Goal: Task Accomplishment & Management: Manage account settings

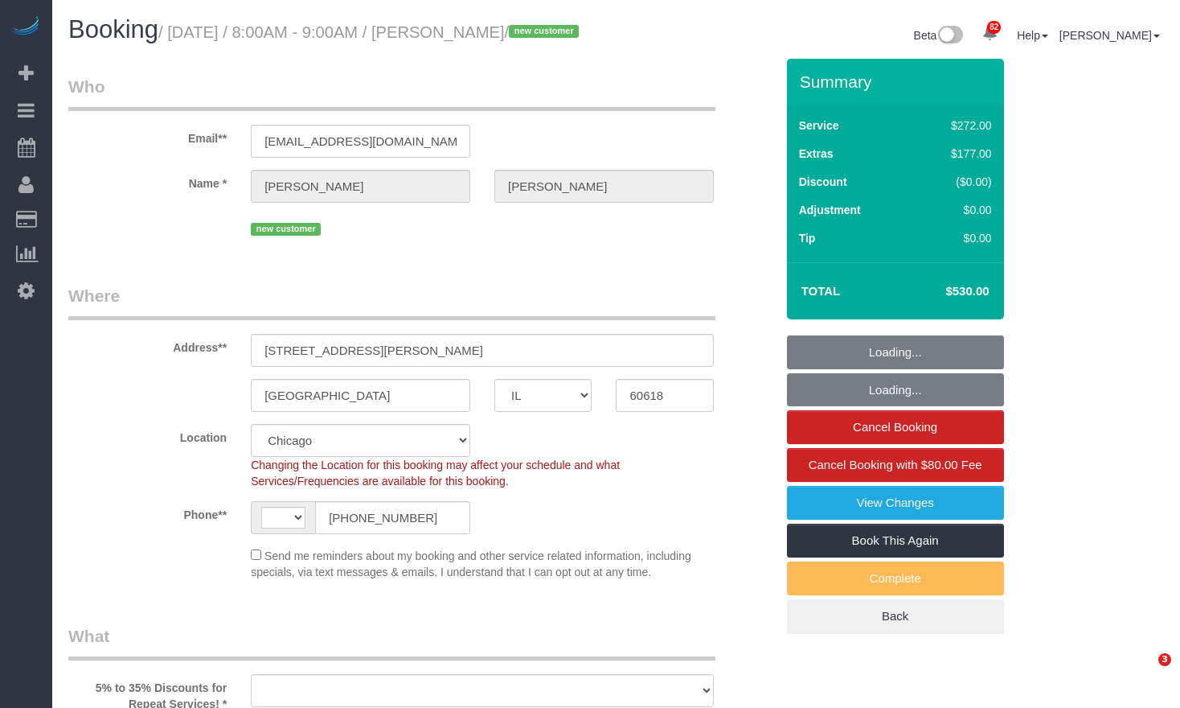
select select "IL"
select select "number:1"
select select "number:58"
select select "number:139"
select select "string:[GEOGRAPHIC_DATA]"
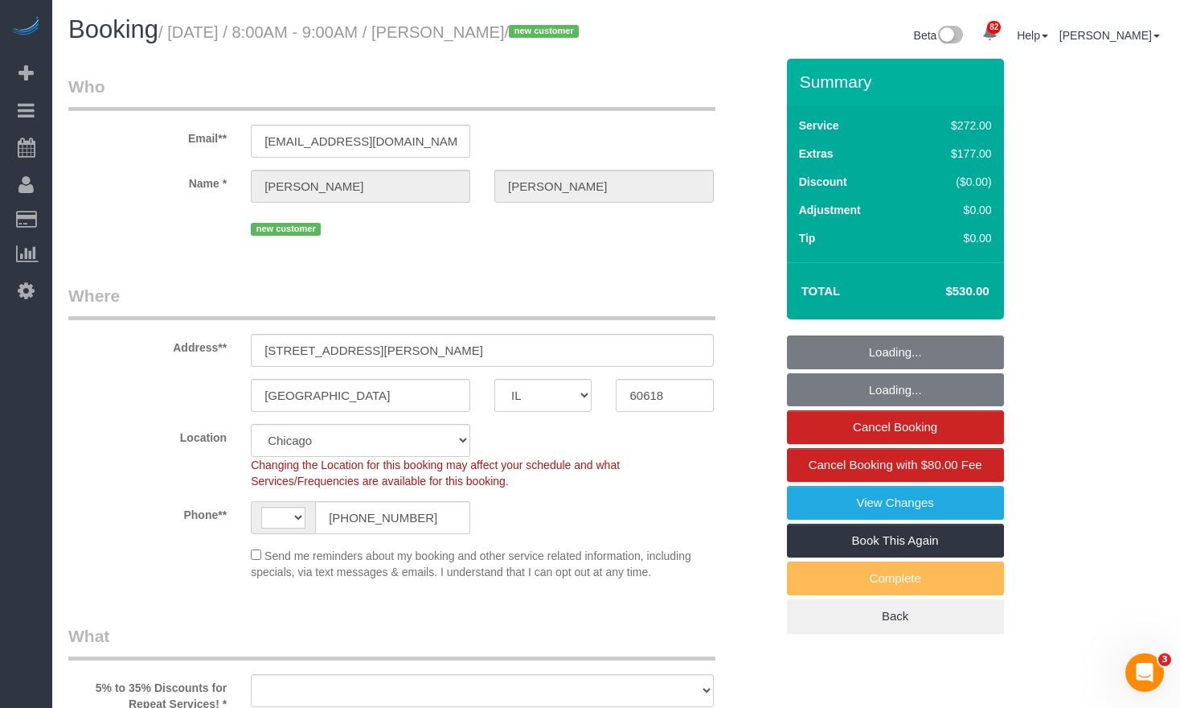
select select "object:1045"
select select "513"
select select "5"
select select "spot1"
select select "object:1295"
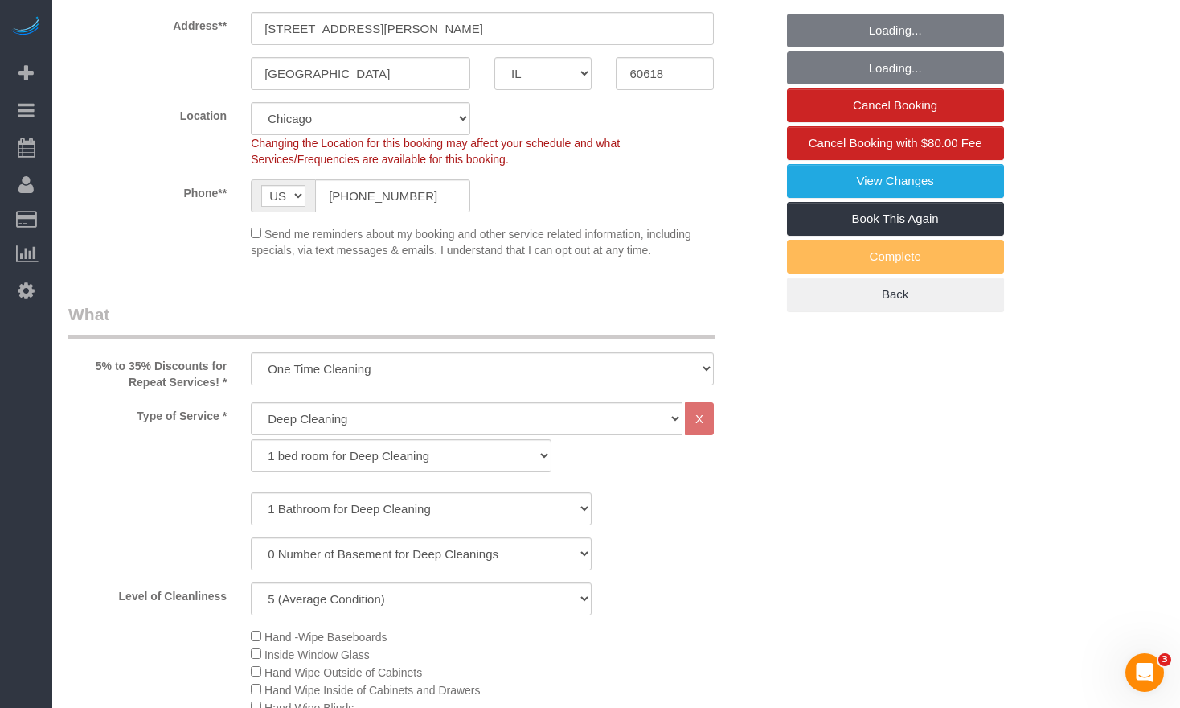
select select "5"
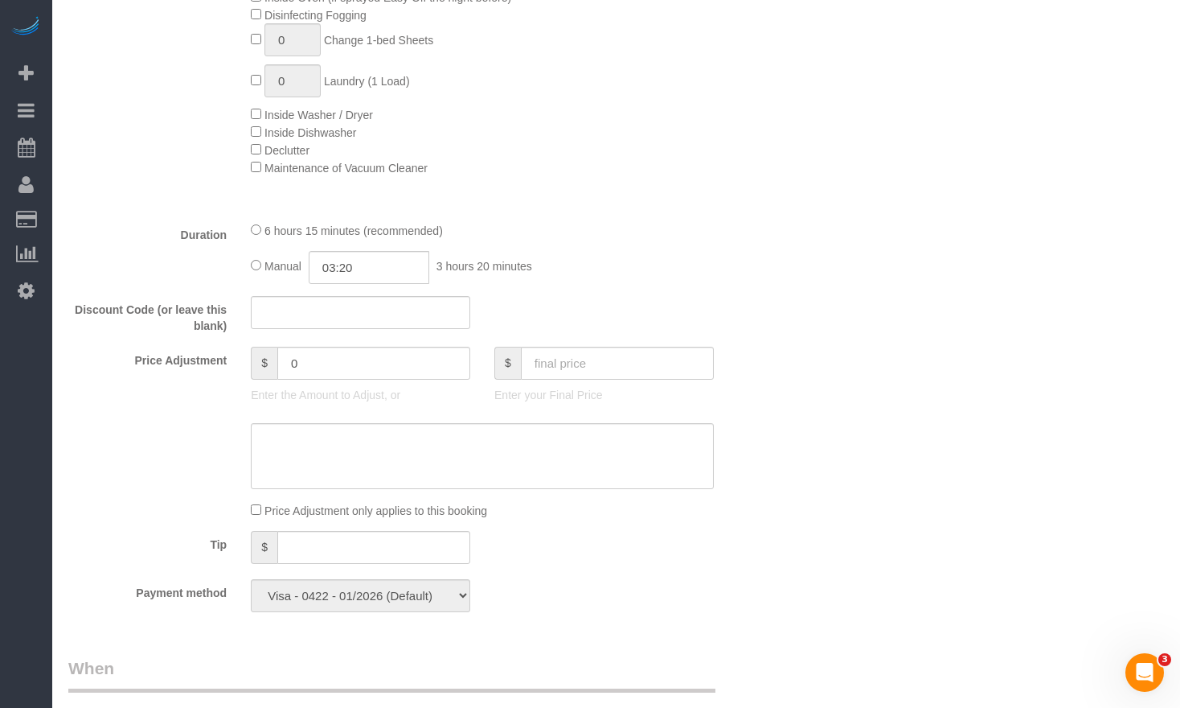
scroll to position [1287, 0]
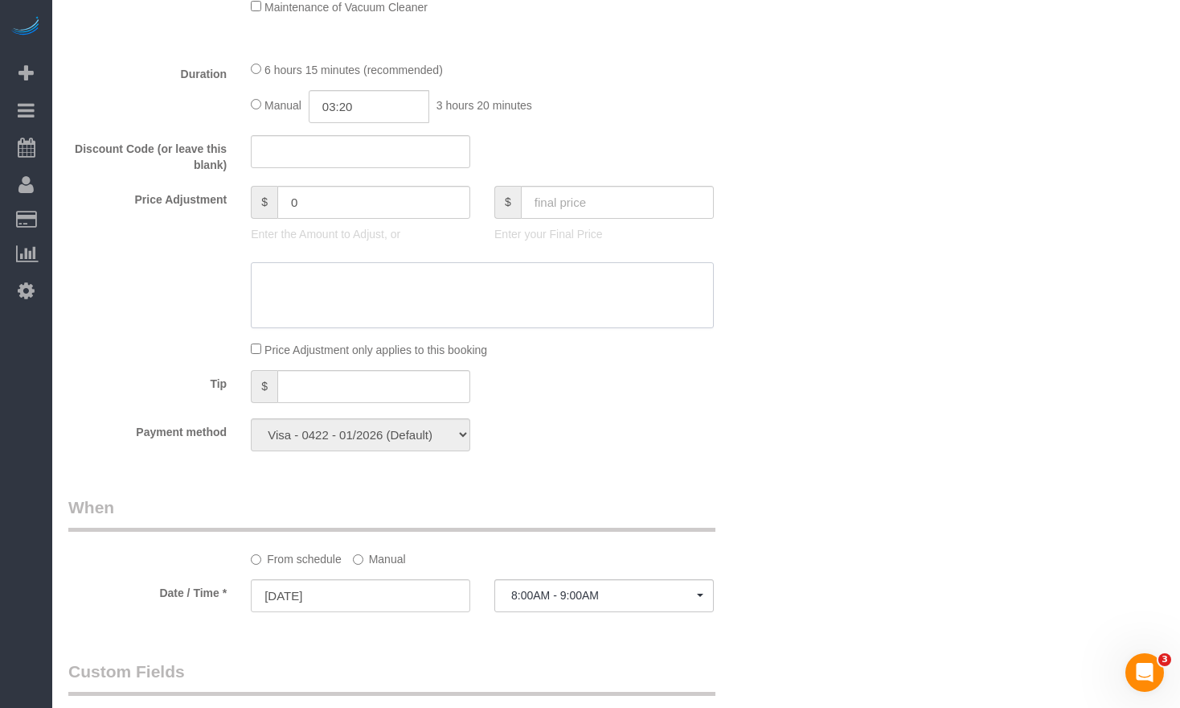
click at [417, 286] on textarea at bounding box center [482, 295] width 463 height 66
paste textarea "565.64"
click at [267, 298] on textarea at bounding box center [482, 295] width 463 height 66
type textarea "565.64"
click at [596, 217] on input "text" at bounding box center [617, 202] width 193 height 33
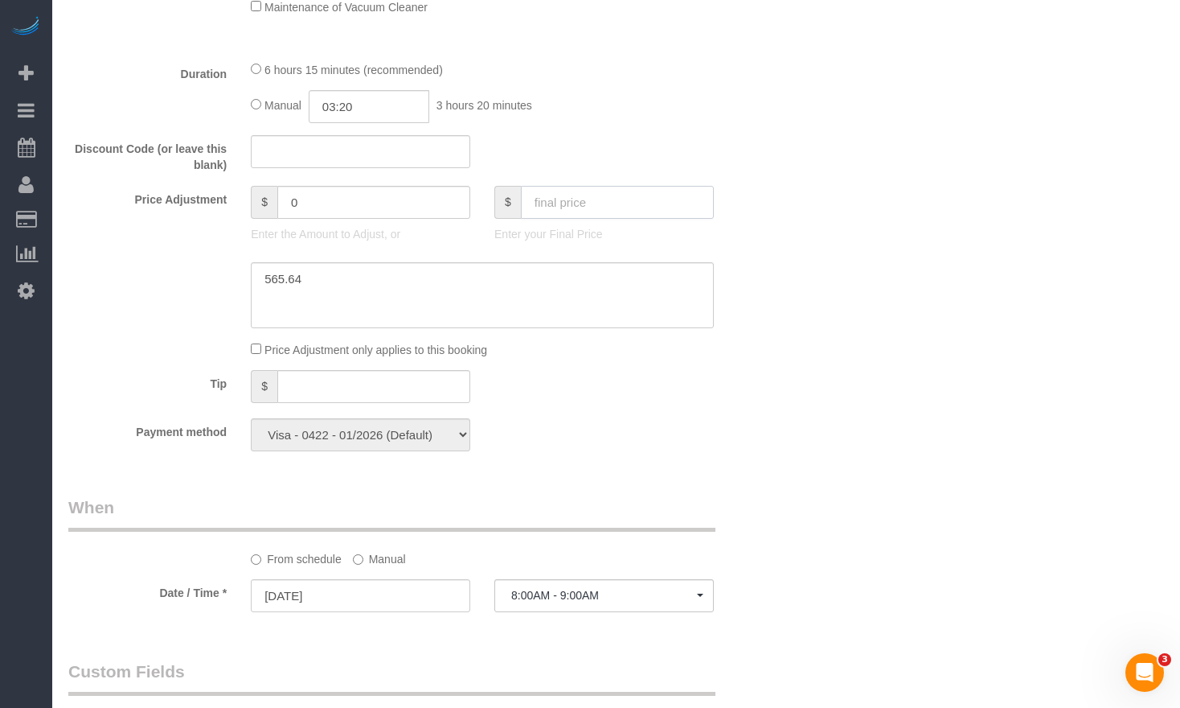
paste input "565.64"
type input "565.64"
click at [389, 322] on textarea at bounding box center [482, 295] width 463 height 66
click at [269, 298] on textarea at bounding box center [482, 295] width 463 height 66
type input "35.64"
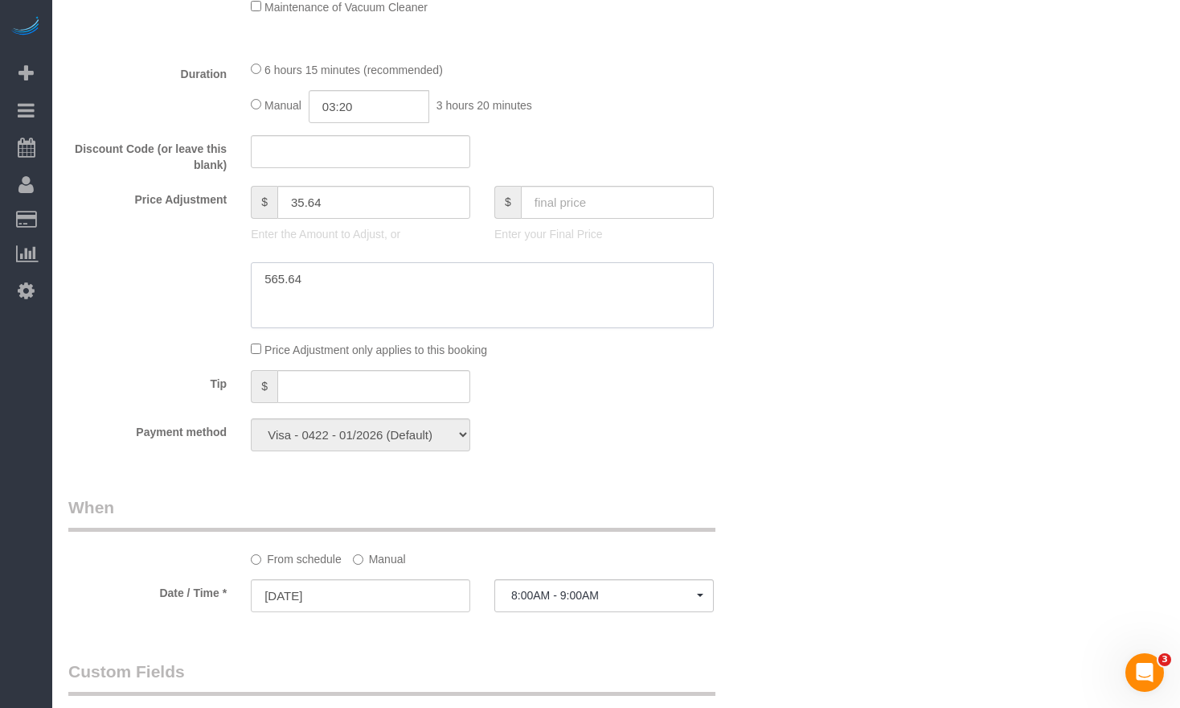
click at [265, 300] on textarea at bounding box center [482, 295] width 463 height 66
click at [341, 299] on textarea at bounding box center [482, 295] width 463 height 66
click at [312, 299] on textarea at bounding box center [482, 295] width 463 height 66
paste textarea "530"
click at [338, 298] on textarea at bounding box center [482, 295] width 463 height 66
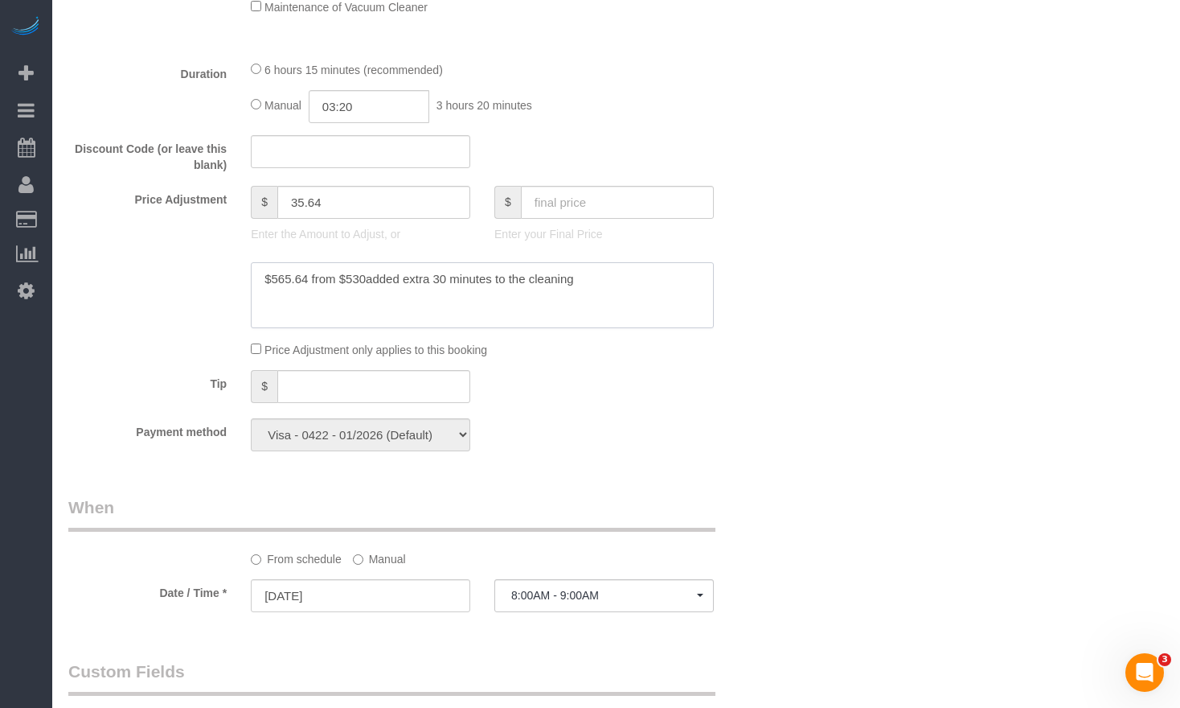
click at [389, 296] on textarea at bounding box center [482, 295] width 463 height 66
click at [363, 298] on textarea at bounding box center [482, 295] width 463 height 66
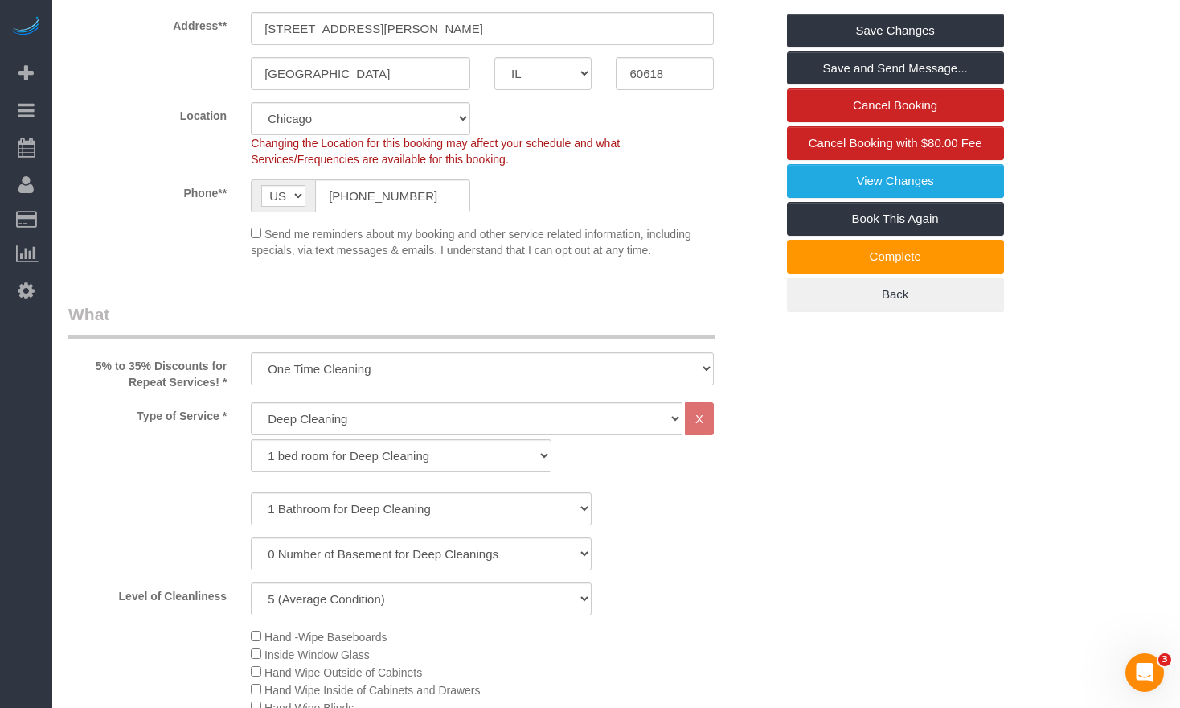
scroll to position [0, 0]
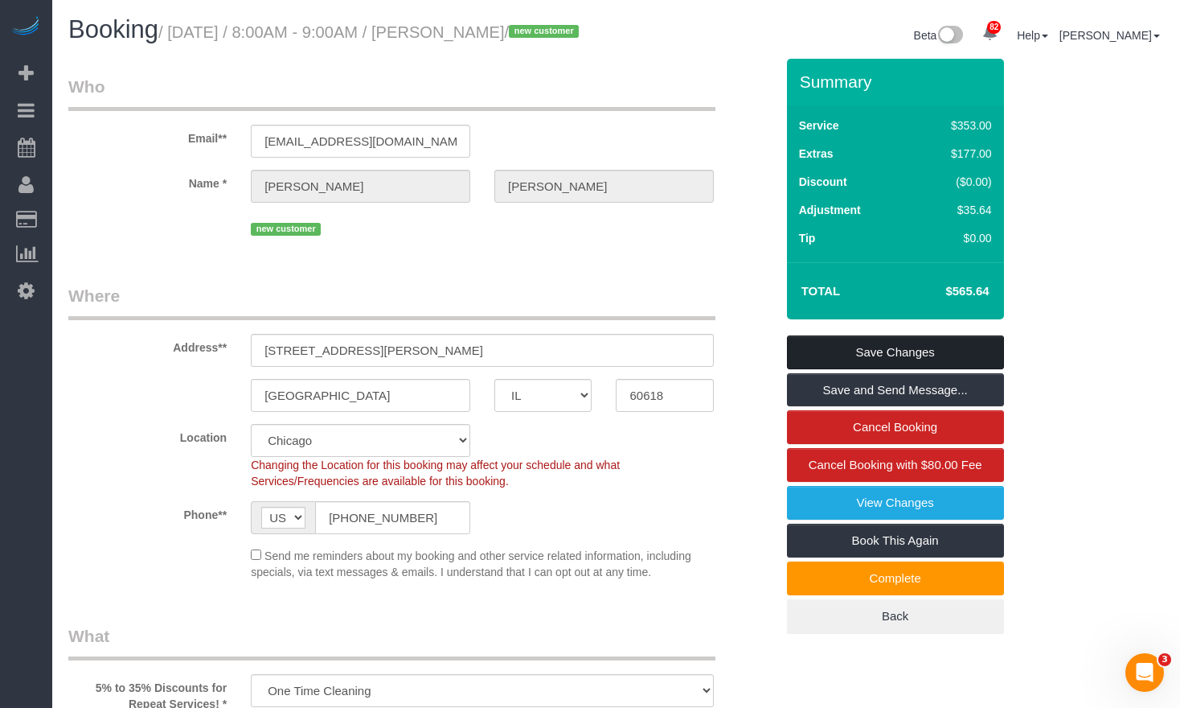
type textarea "$565.64 from $530, added extra 30 minutes to the cleaning"
click at [943, 364] on link "Save Changes" at bounding box center [895, 352] width 217 height 34
